Goal: Transaction & Acquisition: Obtain resource

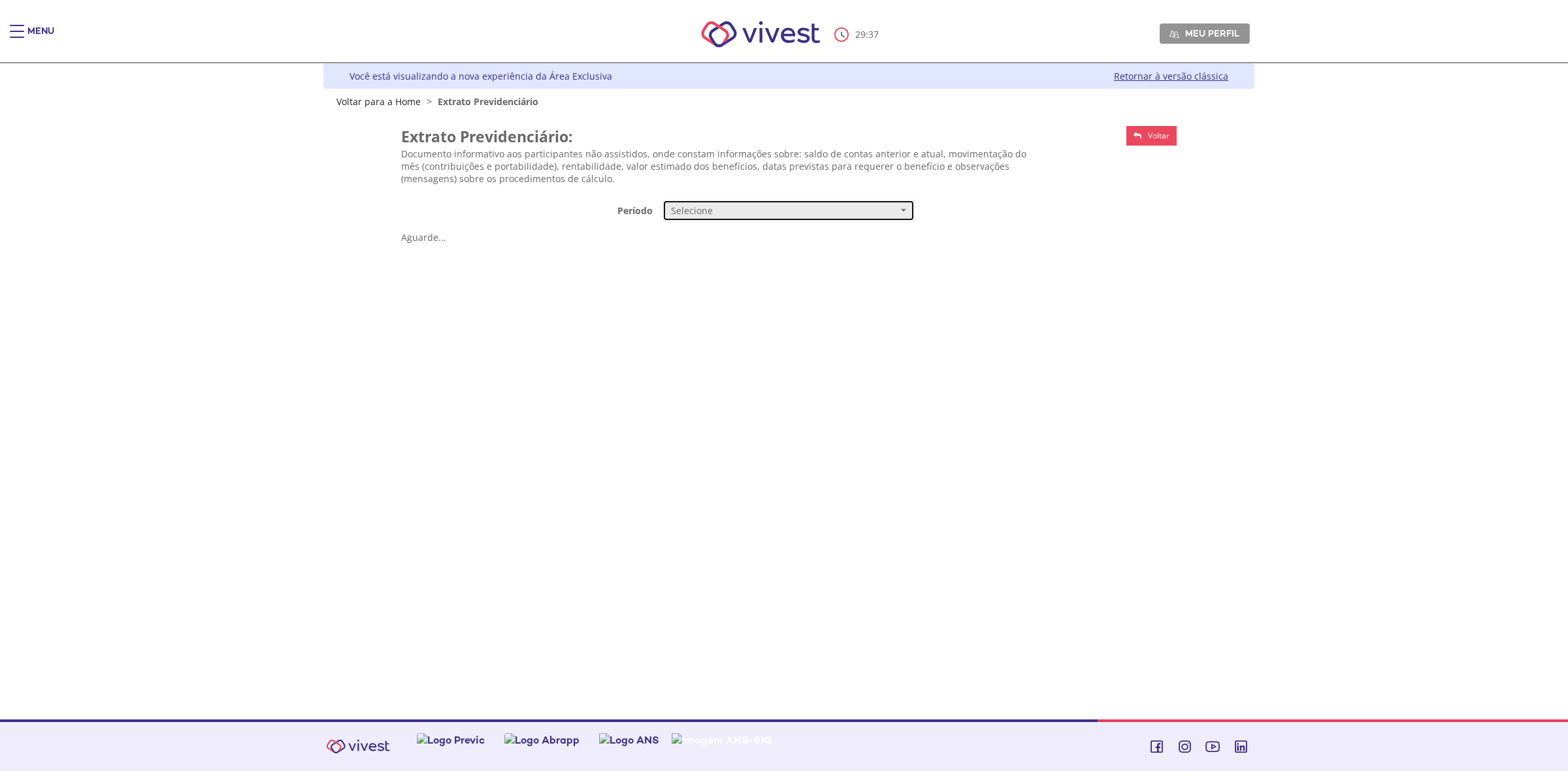
click at [902, 211] on button "Selecione" at bounding box center [788, 211] width 252 height 23
click at [678, 231] on span "Mensal" at bounding box center [686, 235] width 26 height 10
click at [904, 245] on button "Selecione" at bounding box center [788, 242] width 252 height 23
click at [735, 263] on link "AGOSTO/2025" at bounding box center [789, 267] width 251 height 23
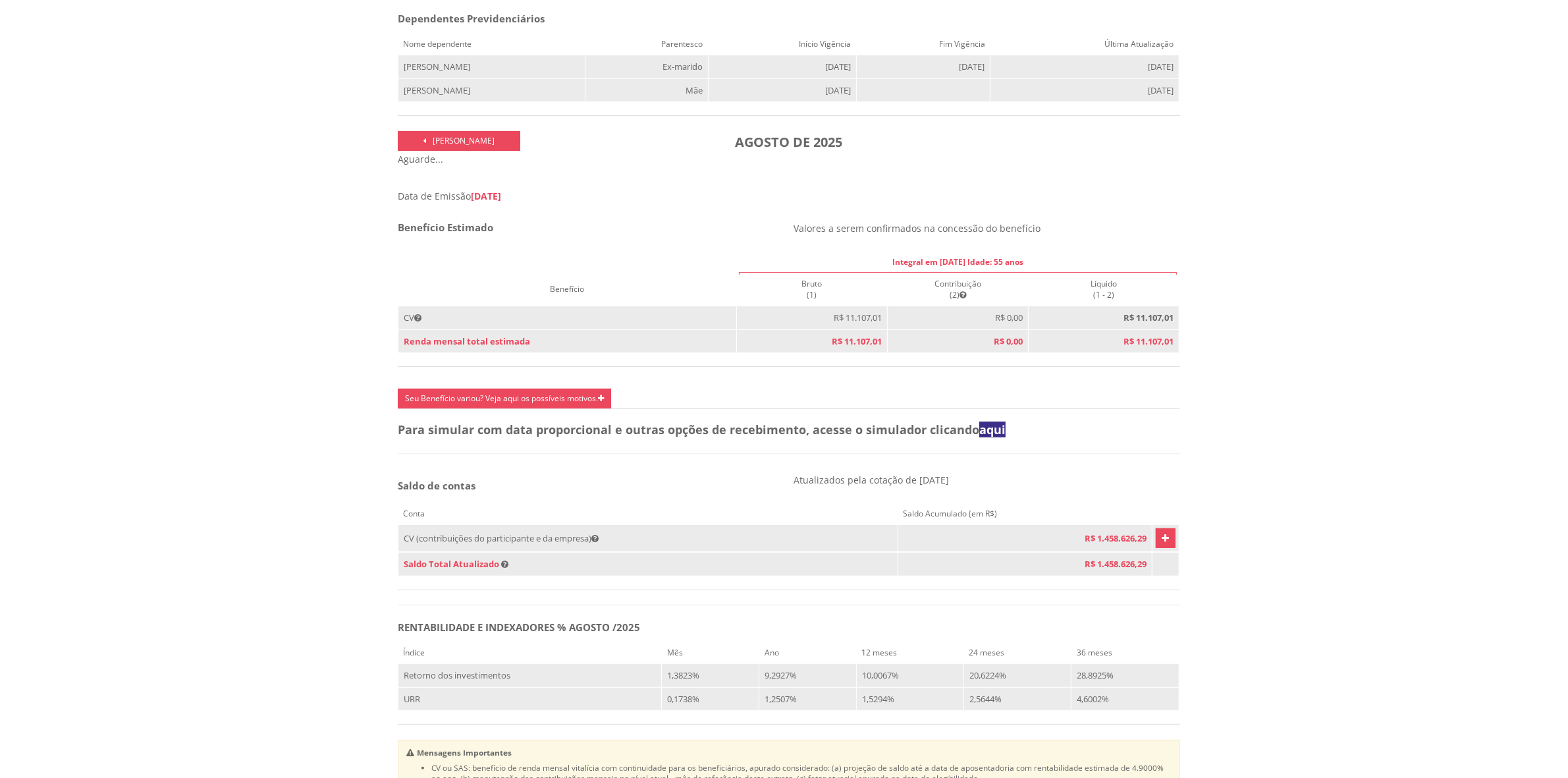
scroll to position [386, 0]
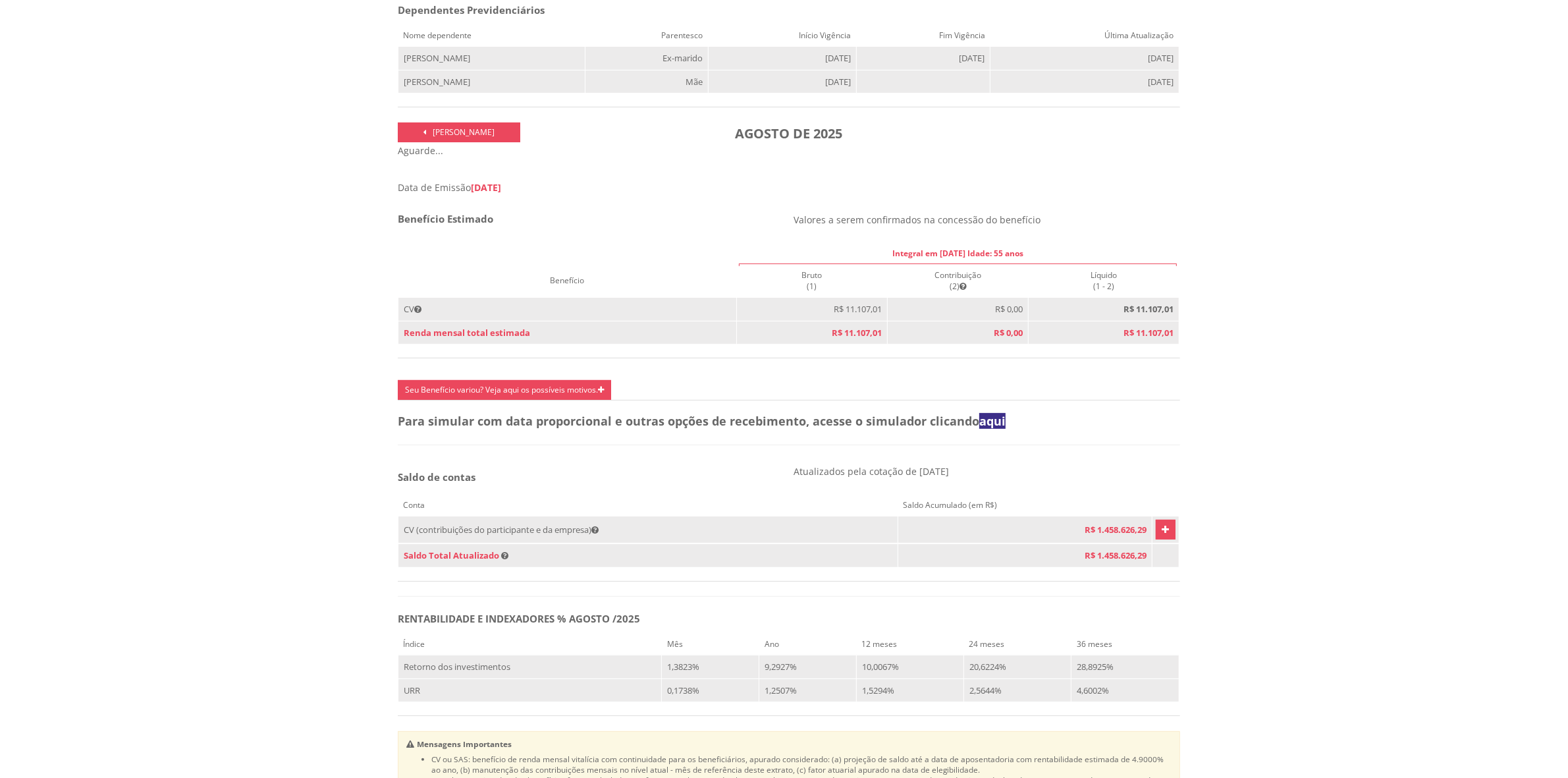
click at [1161, 537] on icon "Vivest" at bounding box center [1164, 530] width 7 height 16
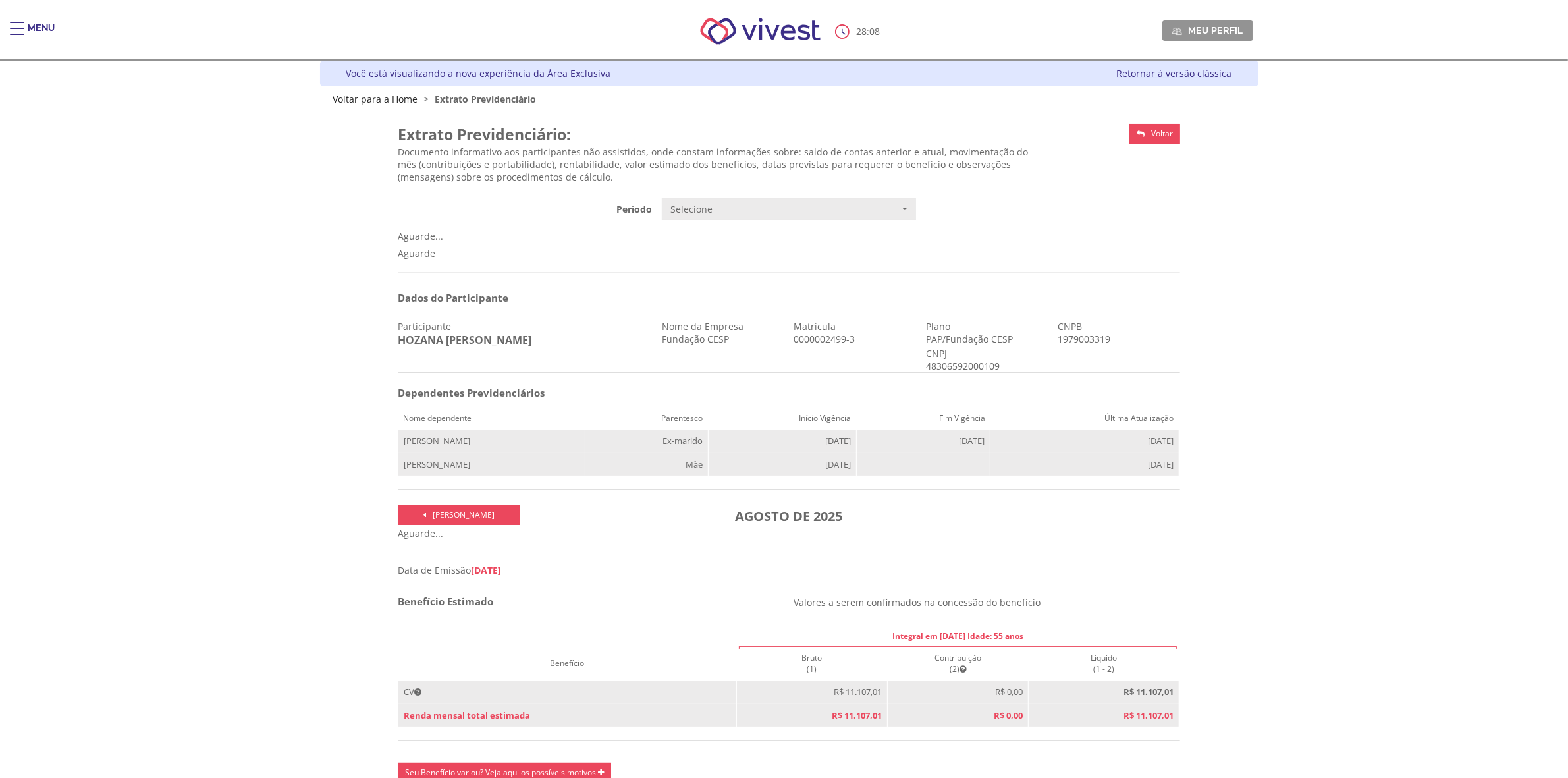
scroll to position [0, 0]
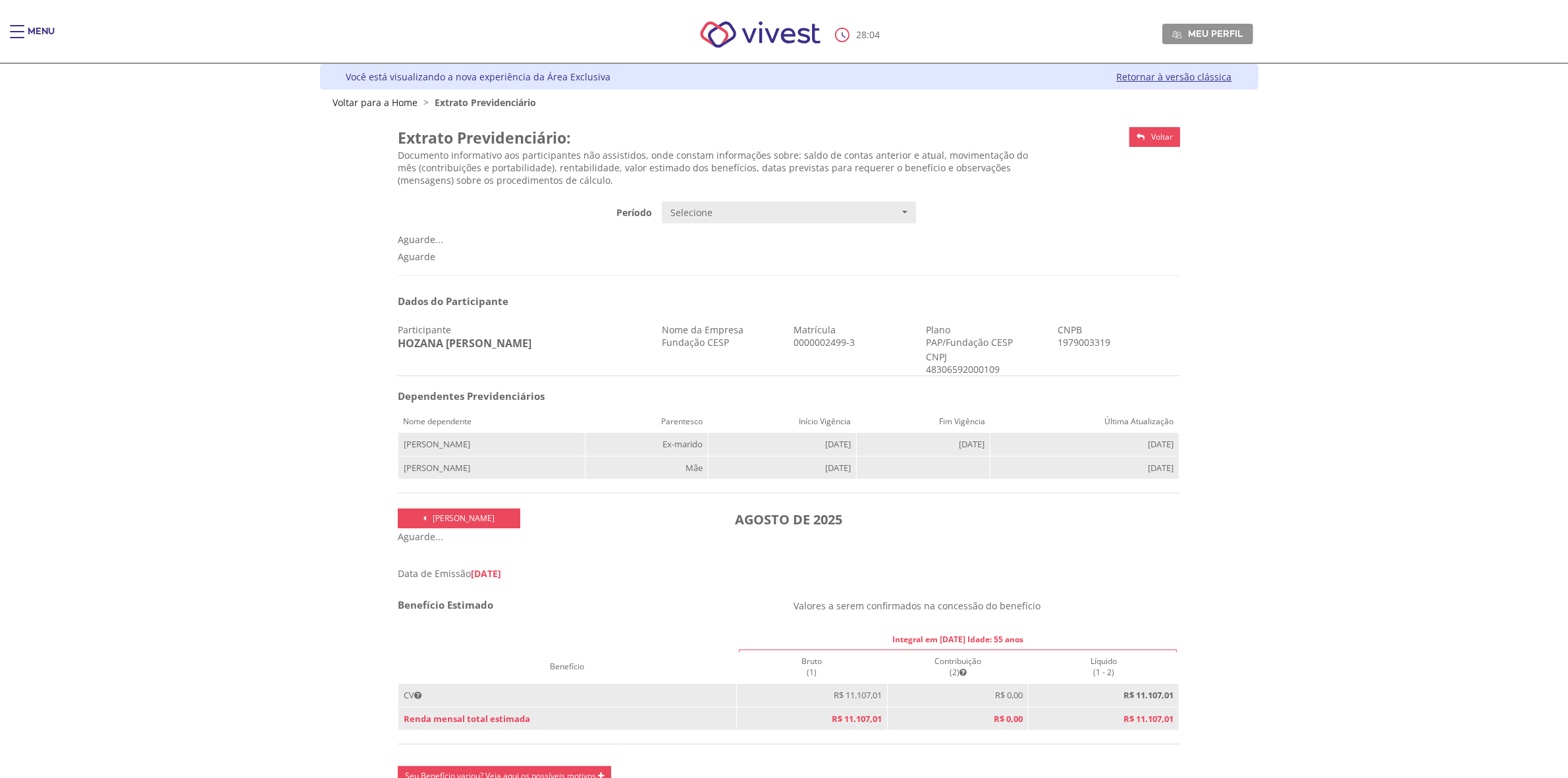
click at [21, 32] on span "Main header" at bounding box center [17, 31] width 15 height 1
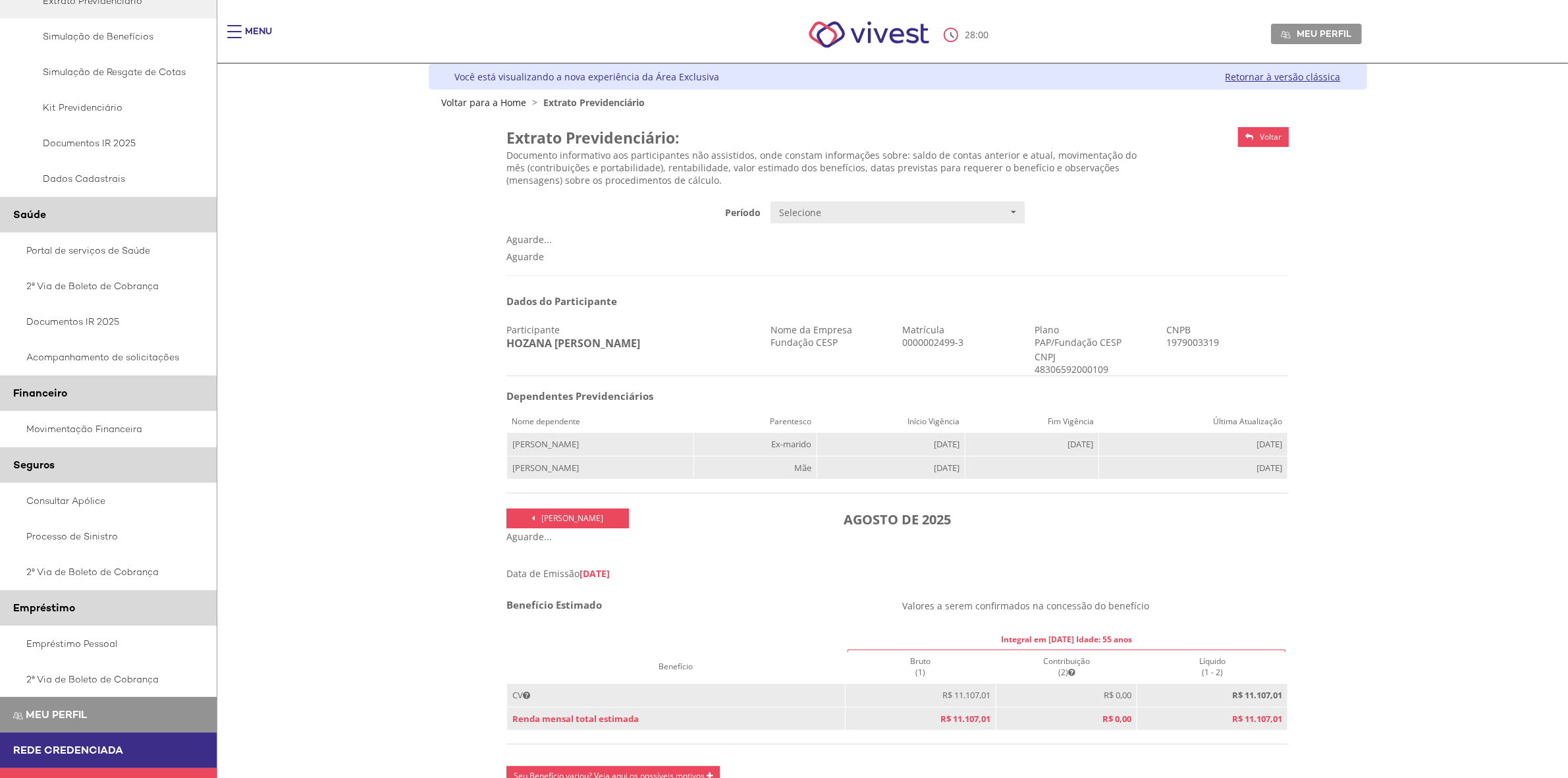
scroll to position [373, 0]
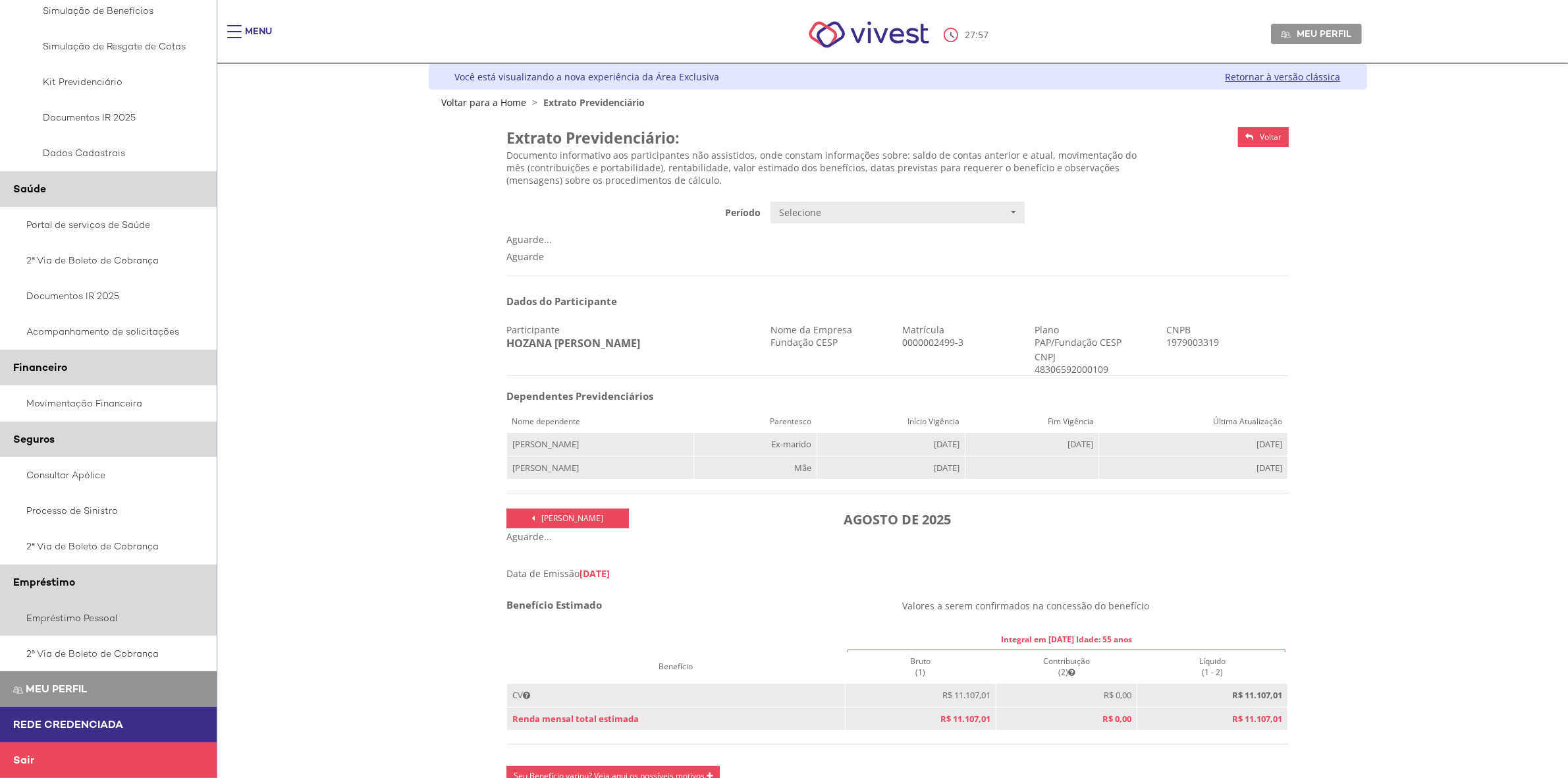
click at [94, 620] on link "Empréstimo Pessoal" at bounding box center [109, 618] width 218 height 36
